Goal: Check status

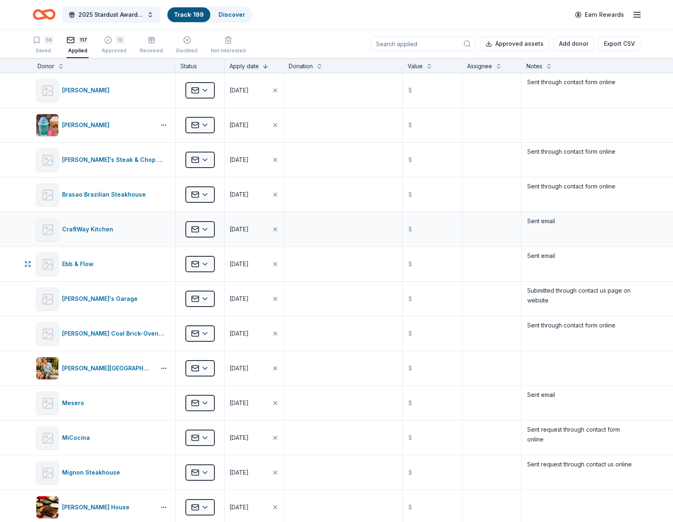
scroll to position [163, 0]
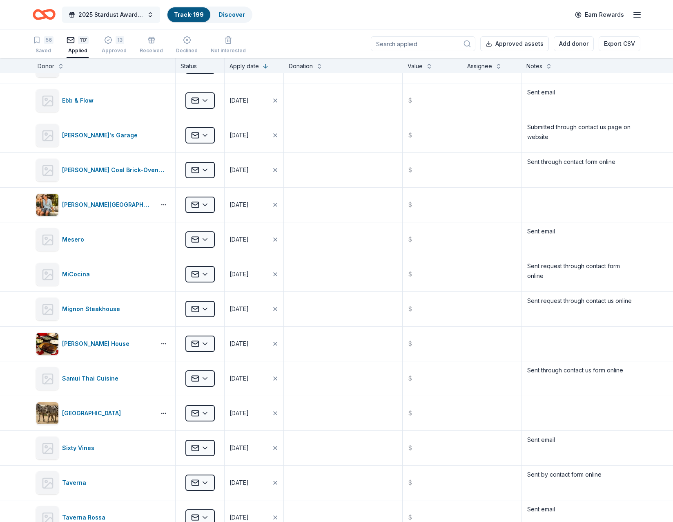
click at [109, 18] on span "2025 Stardust Awards & Gala" at bounding box center [110, 15] width 65 height 10
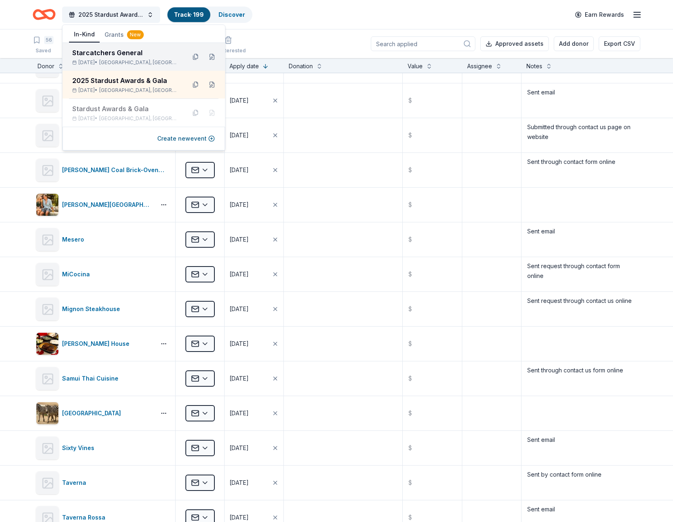
click at [101, 55] on div "Starcatchers General" at bounding box center [125, 53] width 107 height 10
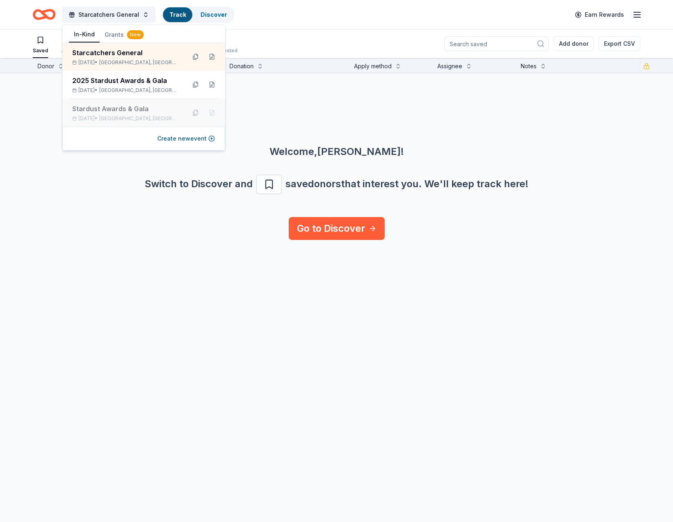
click at [96, 108] on div "Stardust Awards & Gala" at bounding box center [125, 109] width 107 height 10
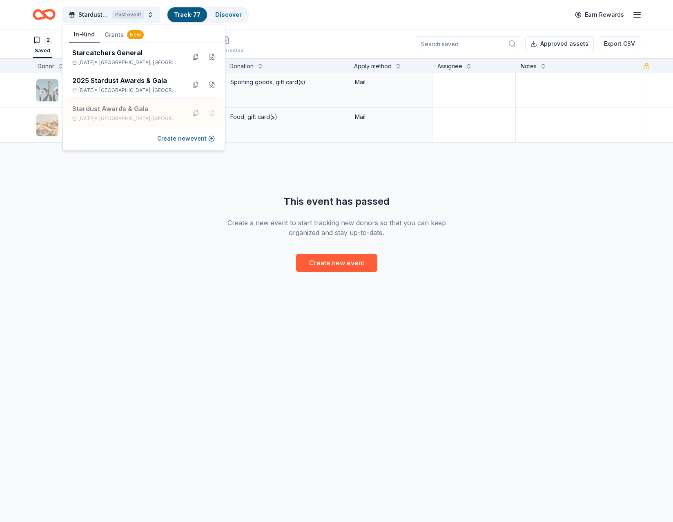
click at [245, 171] on div "Adidas Rolling Apply Saved Sporting goods, gift card(s) Mail Fuddruckers Rollin…" at bounding box center [336, 172] width 673 height 199
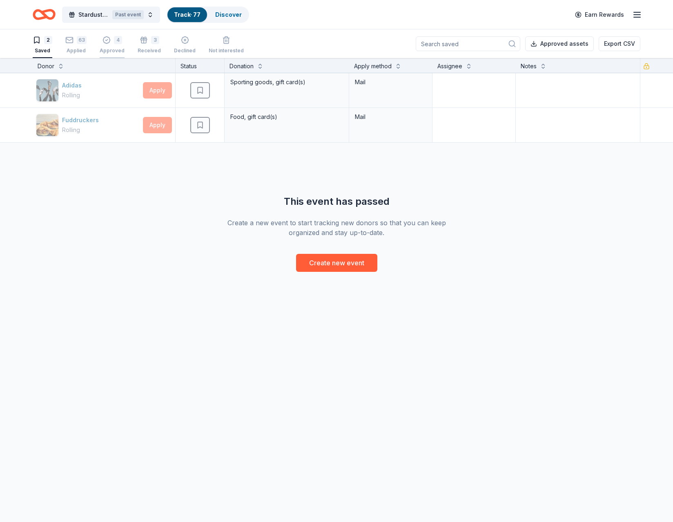
click at [114, 40] on div "4" at bounding box center [118, 40] width 8 height 8
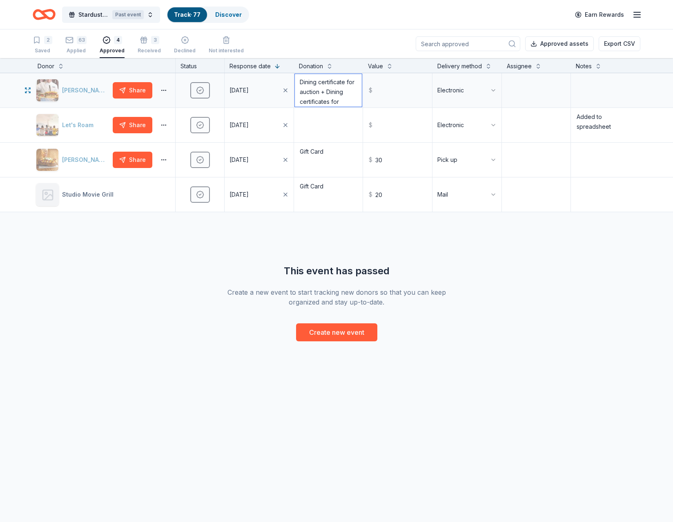
click at [327, 89] on textarea "Dining certificate for auction + Dining certificates for volunteers" at bounding box center [328, 90] width 67 height 33
click at [296, 88] on textarea "Dining certificate for auction + Dining certificates for volunteers" at bounding box center [328, 90] width 67 height 33
click at [87, 15] on span "Stardust Awards & Gala" at bounding box center [93, 15] width 31 height 10
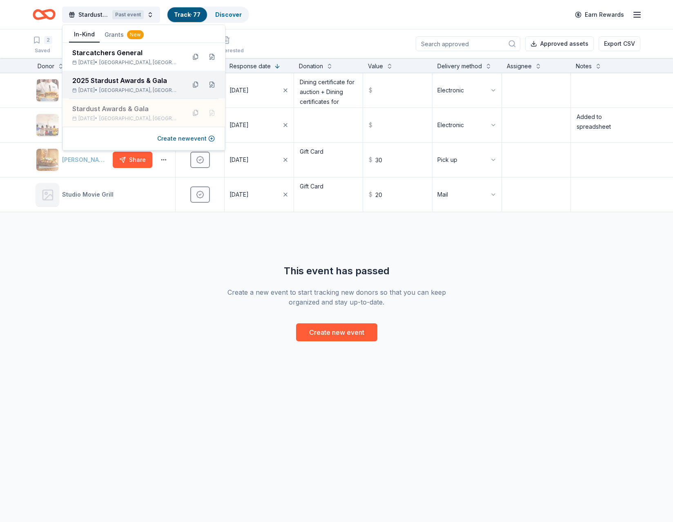
click at [106, 83] on div "2025 Stardust Awards & Gala" at bounding box center [125, 81] width 107 height 10
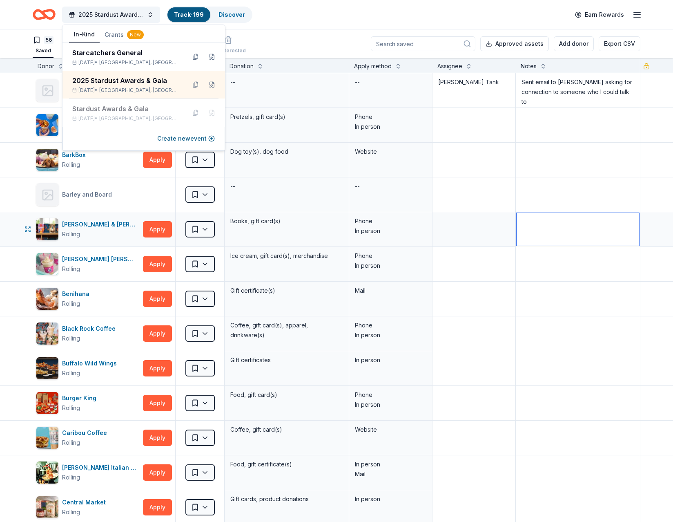
click at [601, 230] on textarea at bounding box center [578, 229] width 123 height 33
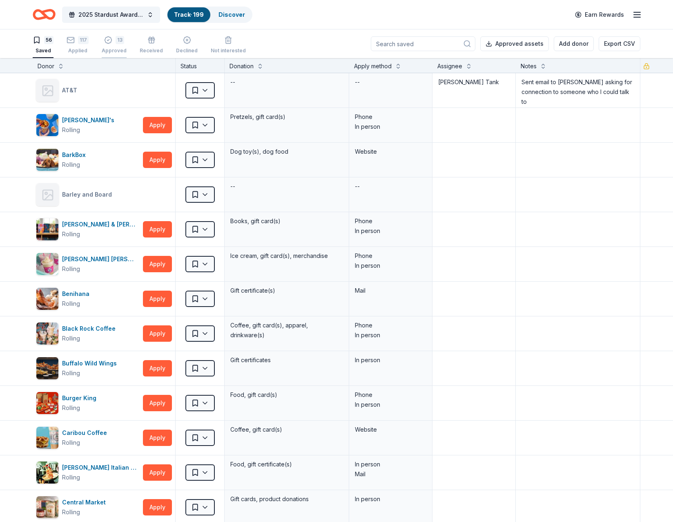
click at [110, 49] on div "Approved" at bounding box center [114, 50] width 25 height 7
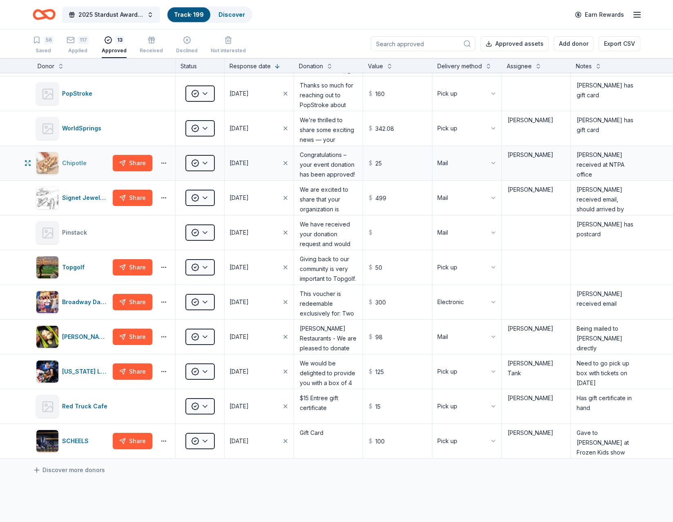
scroll to position [82, 0]
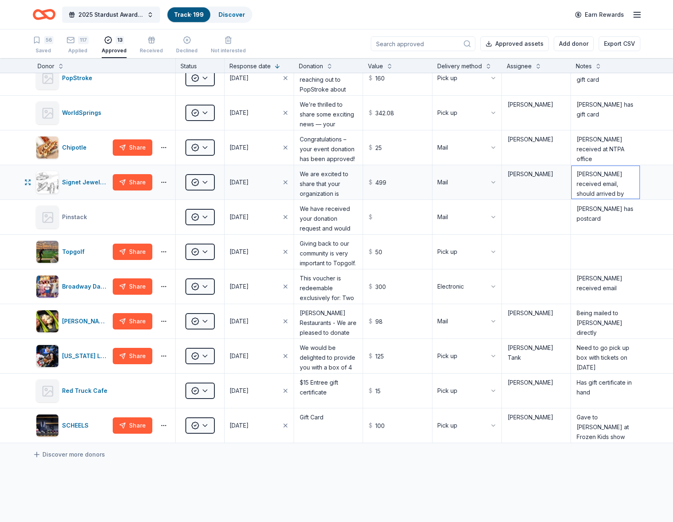
click at [600, 184] on textarea "[PERSON_NAME] received email, should arrived by mail by [DATE]" at bounding box center [606, 182] width 68 height 33
